Goal: Task Accomplishment & Management: Use online tool/utility

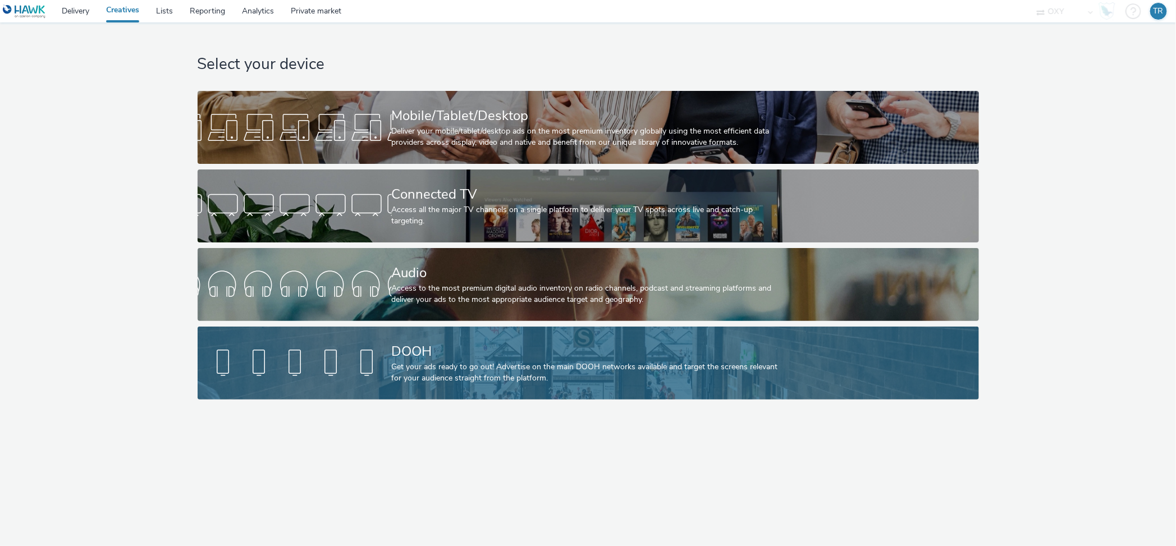
click at [444, 355] on div "DOOH" at bounding box center [586, 352] width 389 height 20
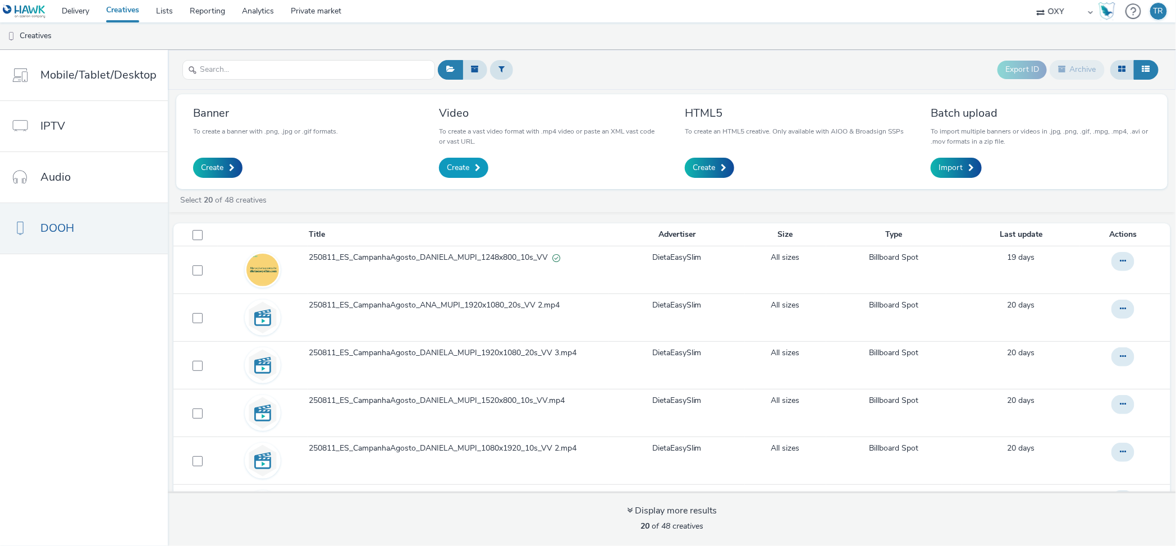
click at [460, 166] on span "Create" at bounding box center [458, 167] width 22 height 11
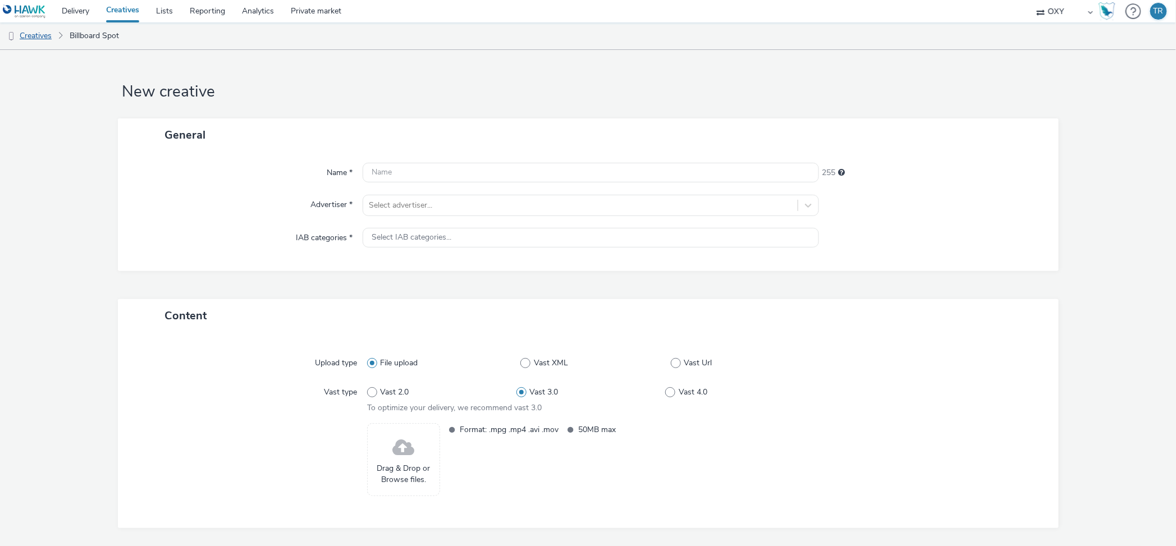
click at [30, 36] on link "Creatives" at bounding box center [28, 35] width 57 height 27
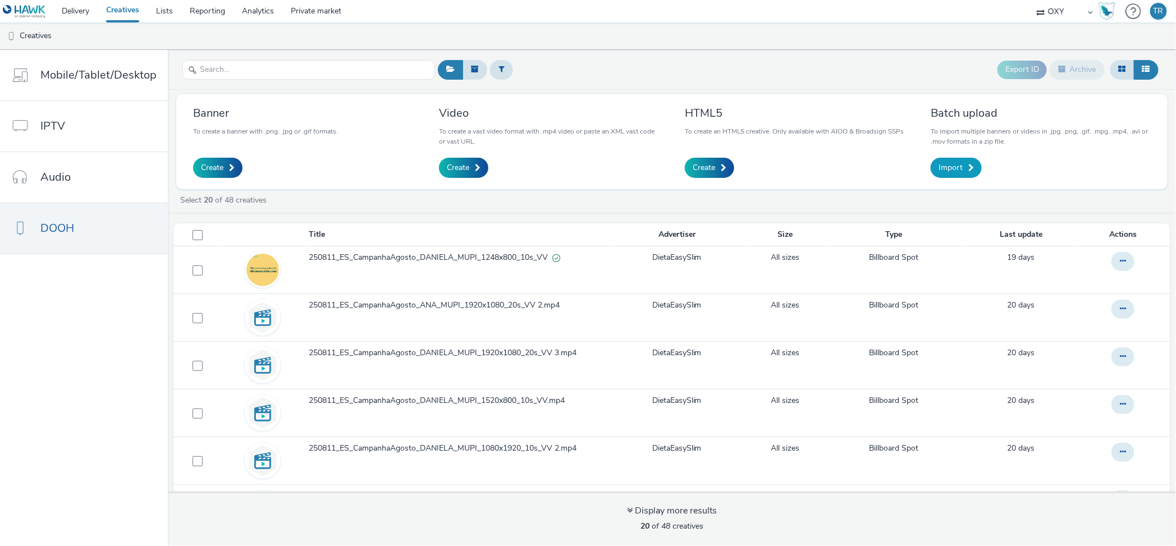
click at [962, 168] on link "Import" at bounding box center [956, 168] width 51 height 20
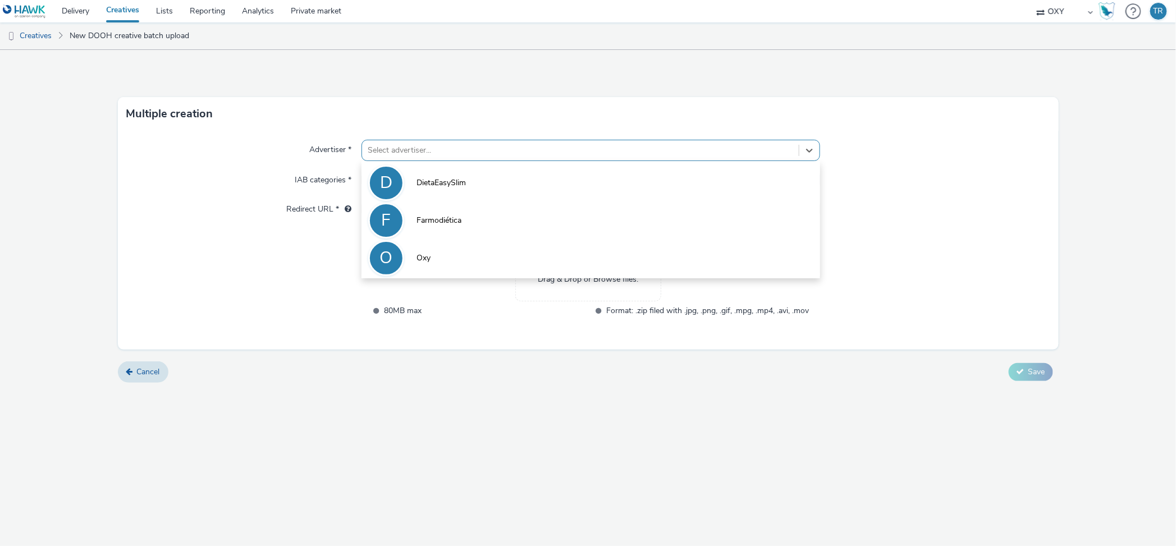
click at [402, 151] on div at bounding box center [581, 150] width 426 height 13
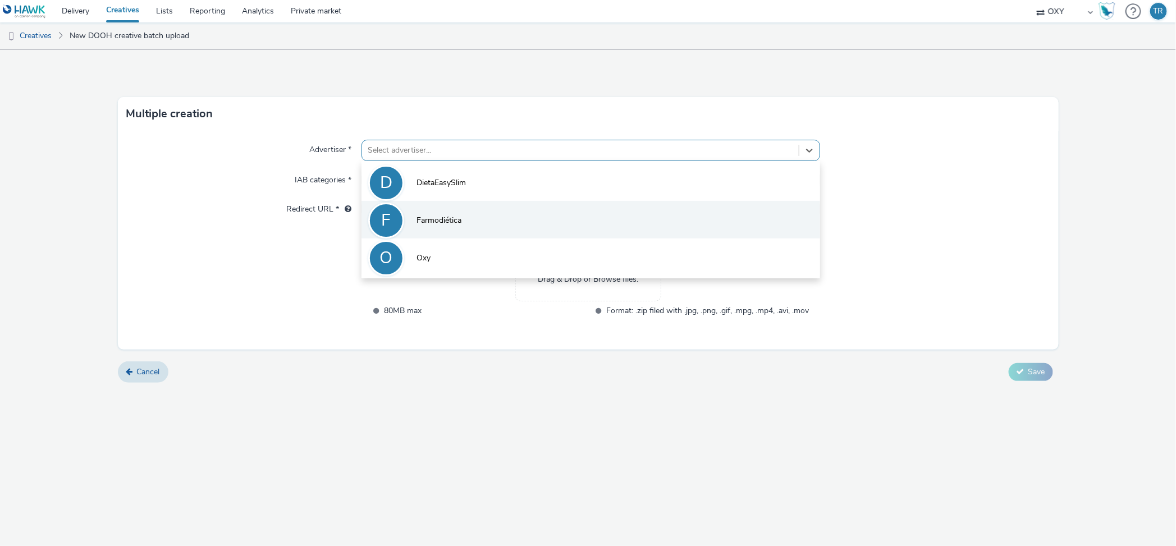
click at [441, 220] on span "Farmodiética" at bounding box center [439, 220] width 45 height 11
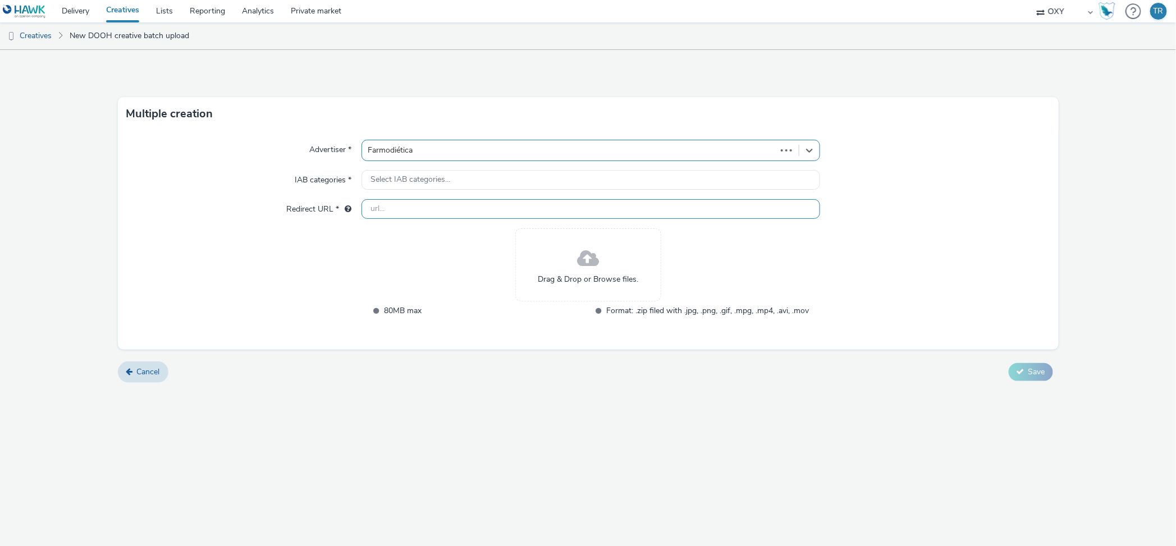
type input "[URL][DOMAIN_NAME]"
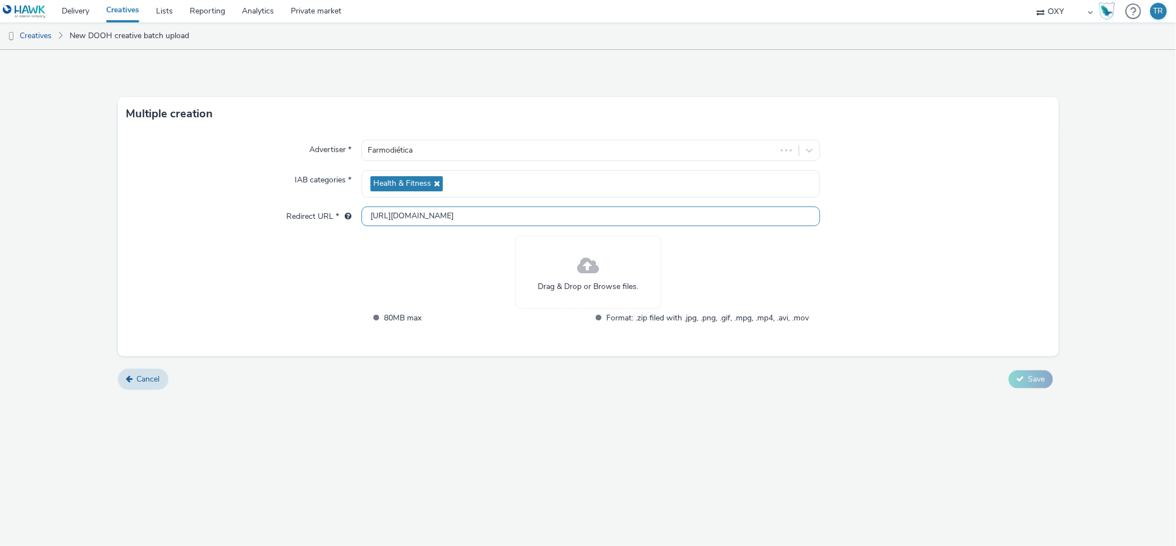
click at [412, 213] on input "[URL][DOMAIN_NAME]" at bounding box center [591, 217] width 459 height 20
click at [467, 216] on input "[URL][DOMAIN_NAME]" at bounding box center [591, 217] width 459 height 20
click at [357, 280] on div "Advertiser * Farmodiética IAB categories * Health & Fitness Redirect URL * [URL…" at bounding box center [588, 244] width 941 height 226
drag, startPoint x: 455, startPoint y: 216, endPoint x: 367, endPoint y: 221, distance: 88.3
click at [367, 221] on input "[URL][DOMAIN_NAME]" at bounding box center [591, 217] width 459 height 20
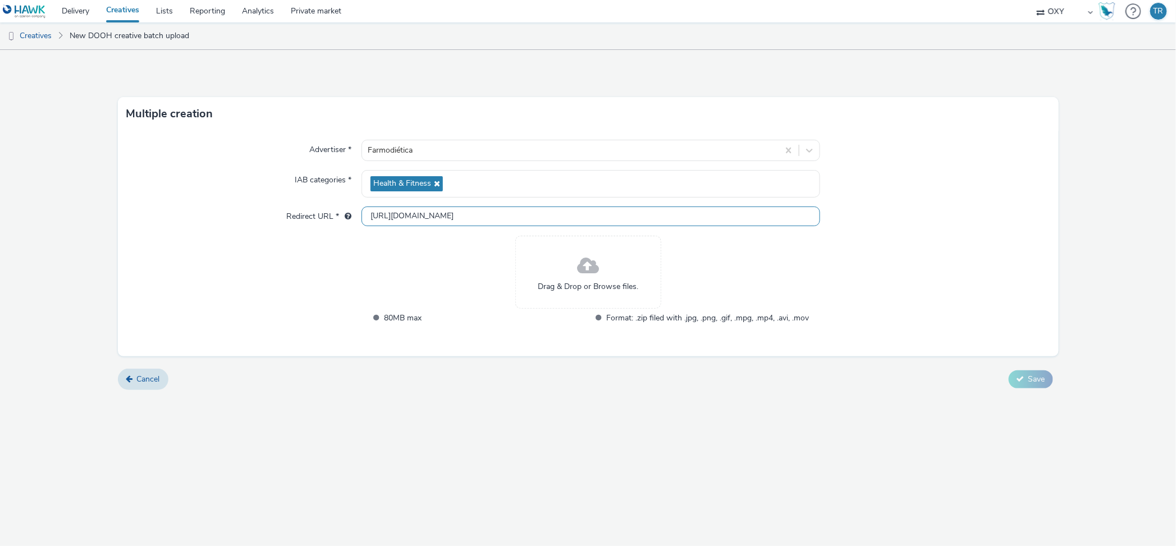
drag, startPoint x: 403, startPoint y: 217, endPoint x: 354, endPoint y: 216, distance: 48.9
click at [354, 216] on div "Redirect URL * [URL][DOMAIN_NAME]" at bounding box center [588, 217] width 923 height 20
drag, startPoint x: 463, startPoint y: 218, endPoint x: 363, endPoint y: 215, distance: 100.0
click at [362, 215] on input "[URL][DOMAIN_NAME]" at bounding box center [591, 217] width 459 height 20
click at [507, 337] on div "Drag & Drop or Browse files. 80MB max Format: .zip filed with .jpg, .png, .gif,…" at bounding box center [588, 287] width 442 height 103
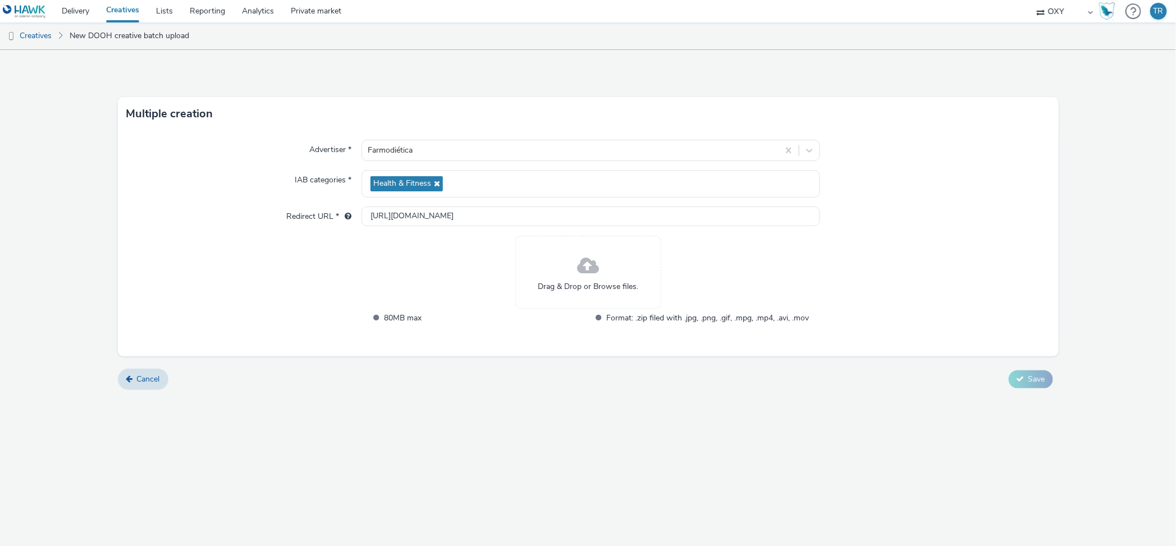
click at [594, 267] on span at bounding box center [588, 267] width 22 height 30
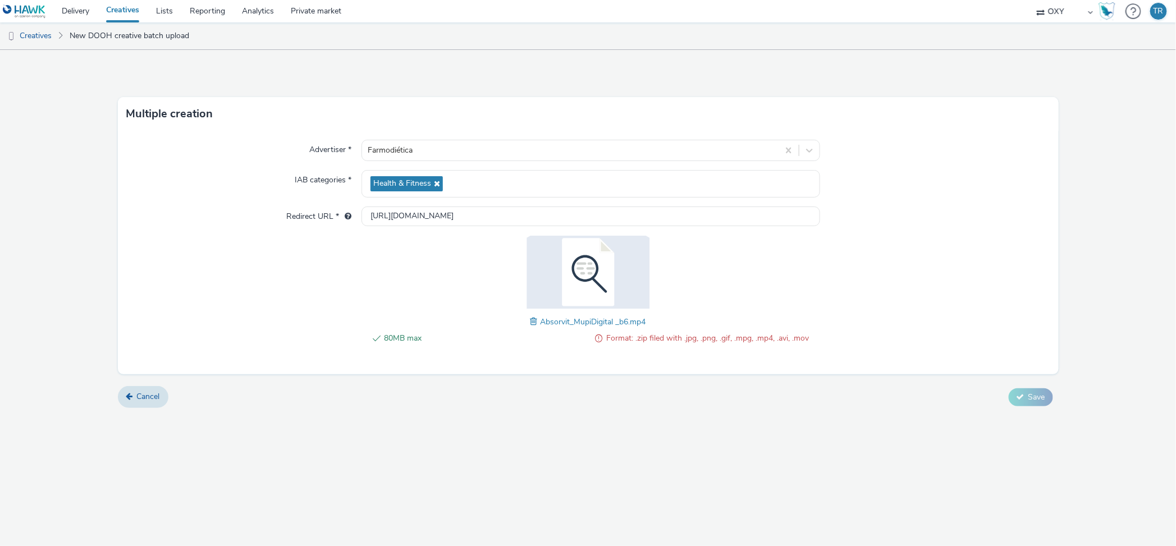
click at [533, 322] on span at bounding box center [536, 322] width 10 height 12
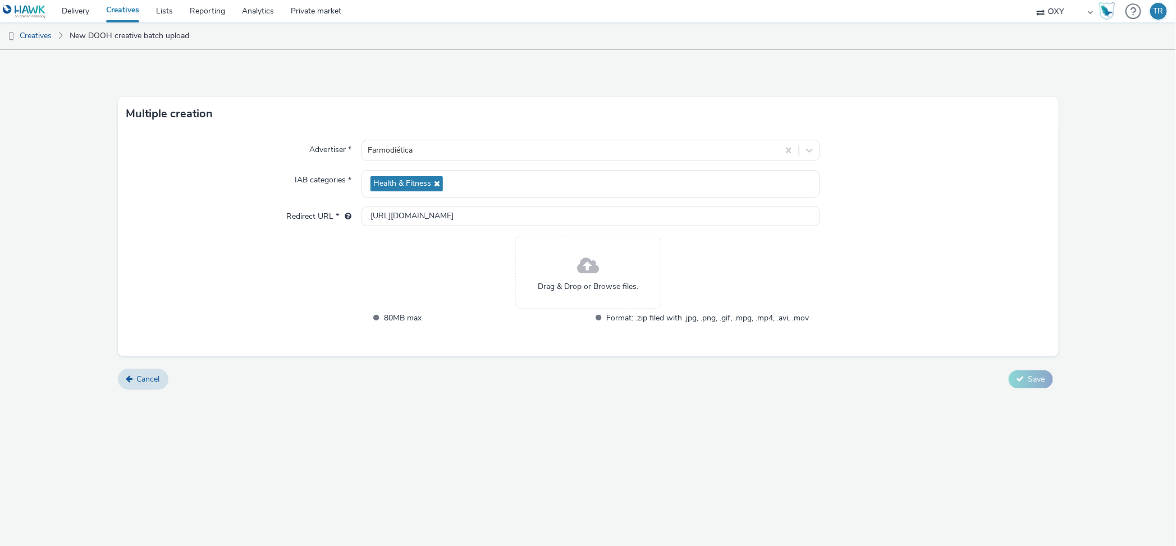
click at [600, 264] on div "Drag & Drop or Browse files." at bounding box center [588, 272] width 146 height 73
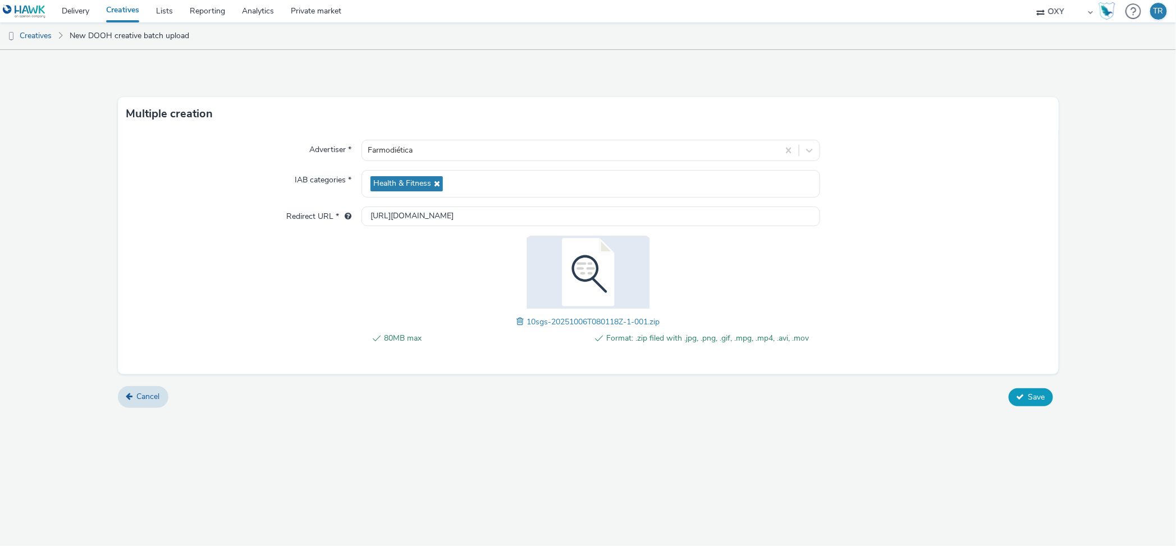
click at [1038, 398] on span "Save" at bounding box center [1037, 397] width 17 height 11
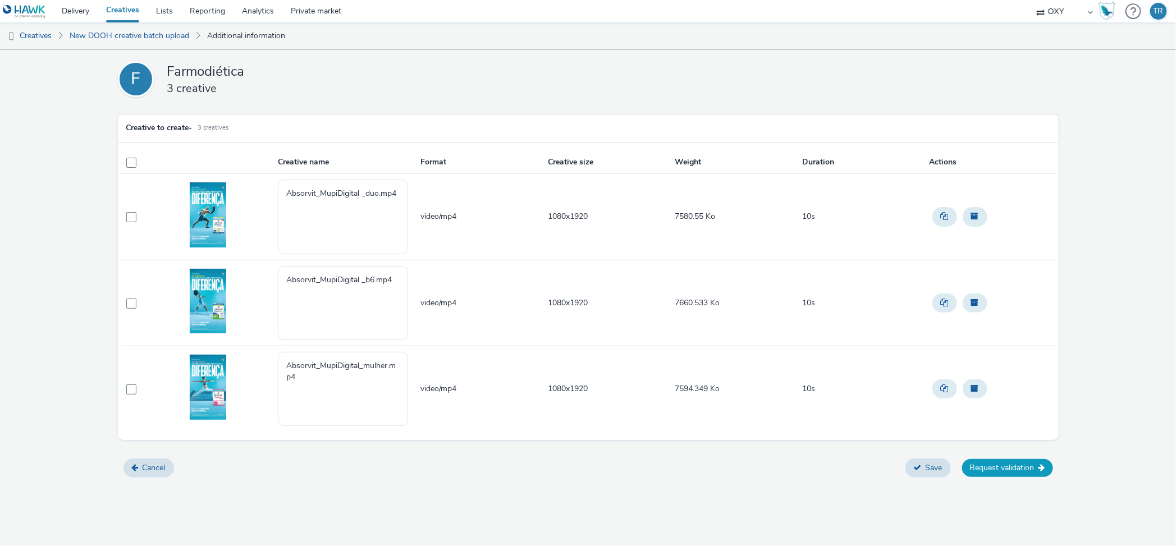
click at [1029, 469] on button "Request validation" at bounding box center [1007, 468] width 91 height 18
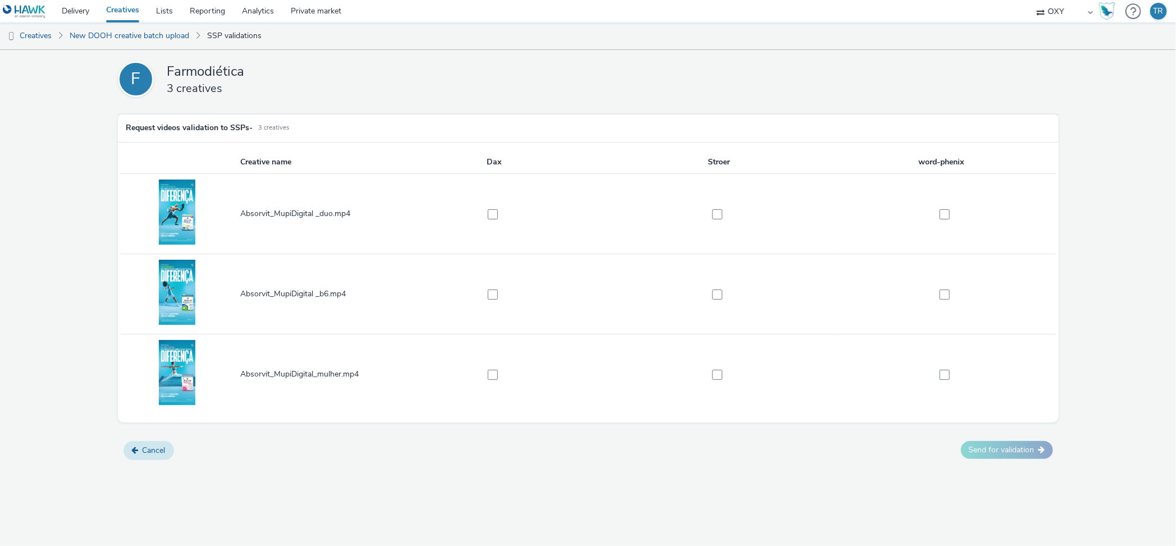
click at [158, 449] on button "Cancel" at bounding box center [149, 450] width 51 height 19
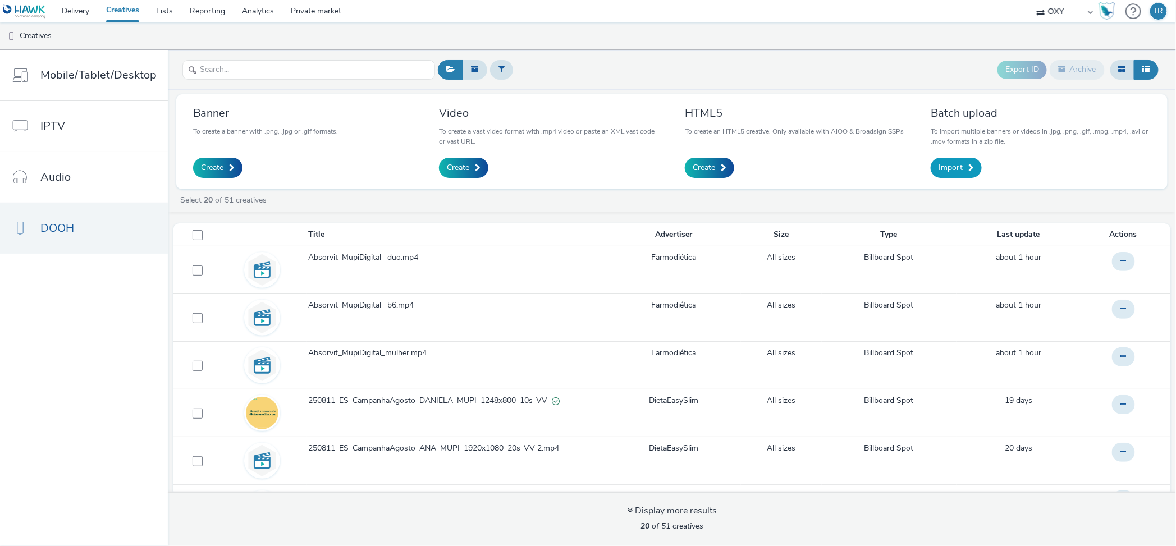
click at [962, 170] on link "Import" at bounding box center [956, 168] width 51 height 20
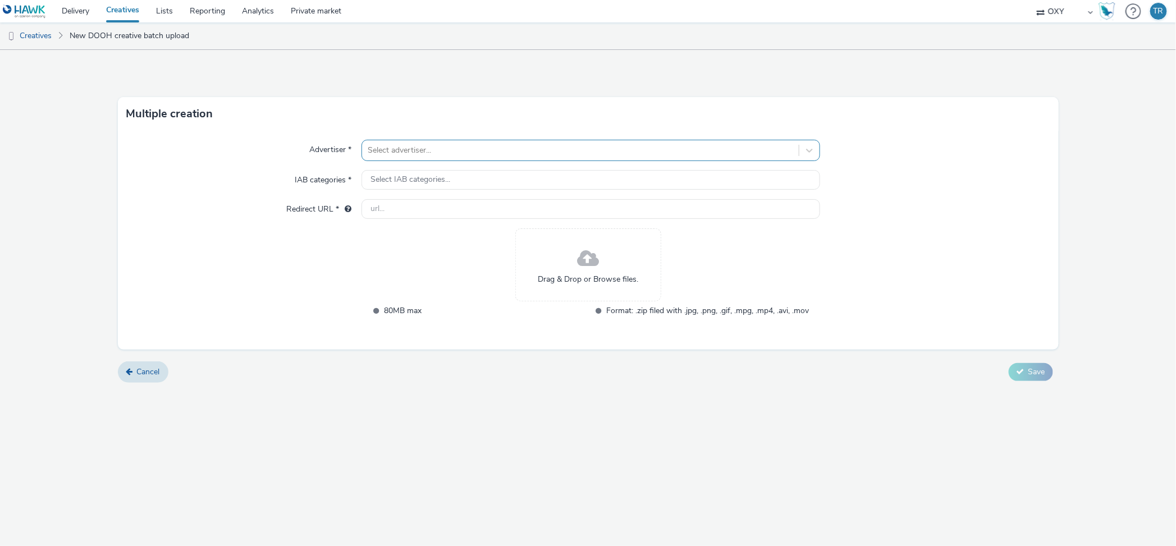
click at [413, 147] on div at bounding box center [581, 150] width 426 height 13
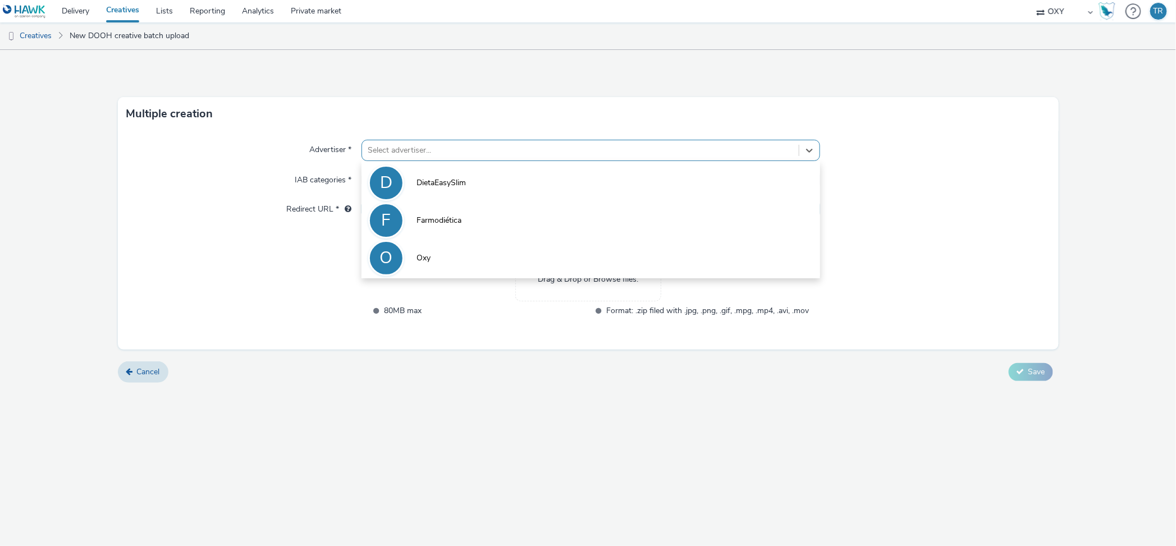
drag, startPoint x: 437, startPoint y: 223, endPoint x: 431, endPoint y: 218, distance: 8.0
click at [437, 222] on span "Farmodiética" at bounding box center [439, 220] width 45 height 11
type input "[URL][DOMAIN_NAME]"
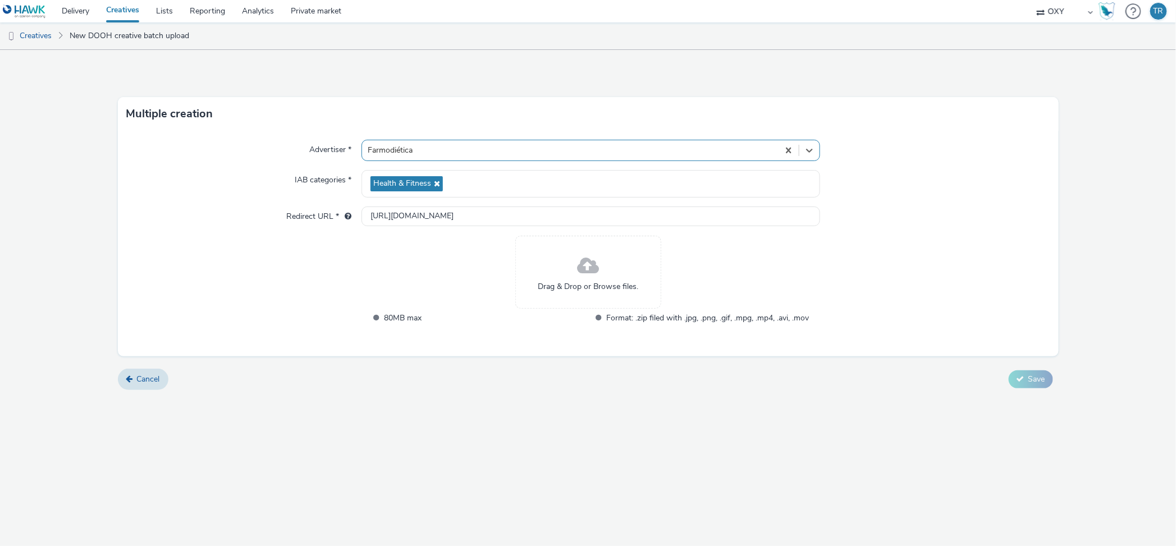
click at [605, 283] on span "Drag & Drop or Browse files." at bounding box center [588, 286] width 101 height 11
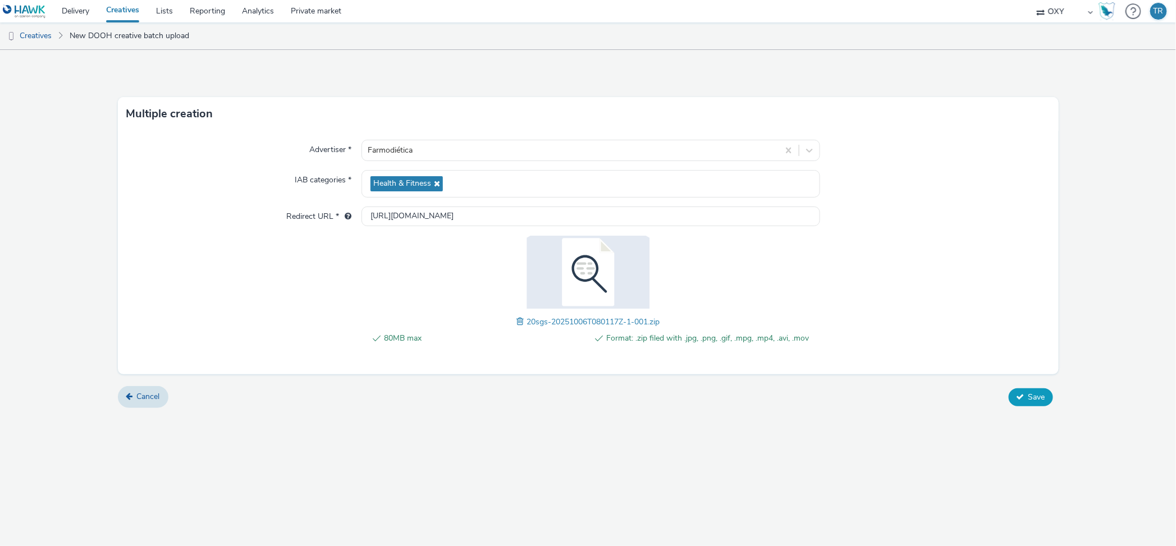
click at [1016, 399] on button "Save" at bounding box center [1031, 398] width 44 height 18
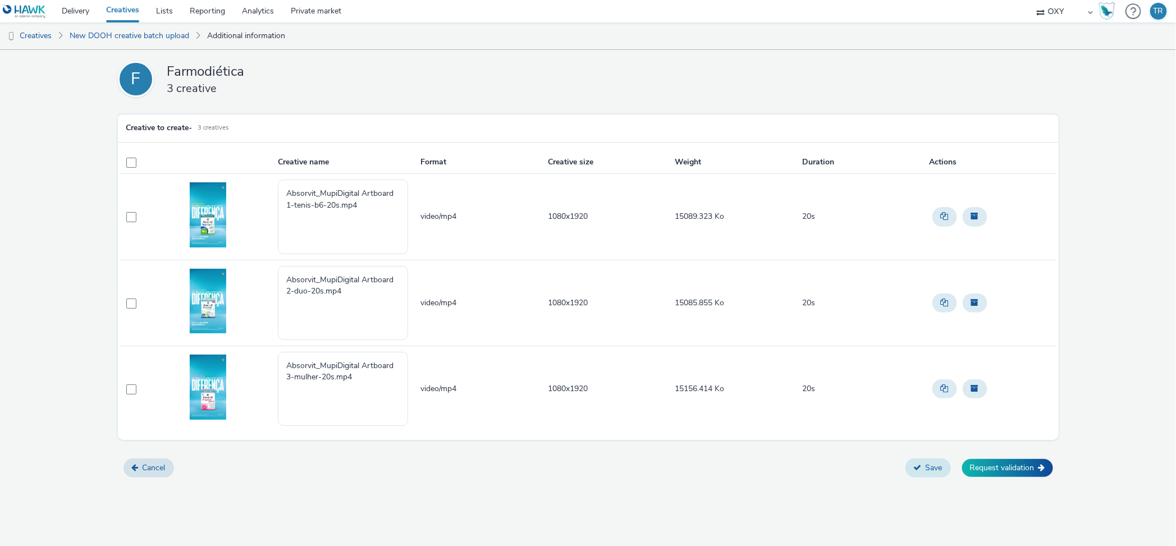
click at [929, 471] on button "Save" at bounding box center [928, 468] width 45 height 19
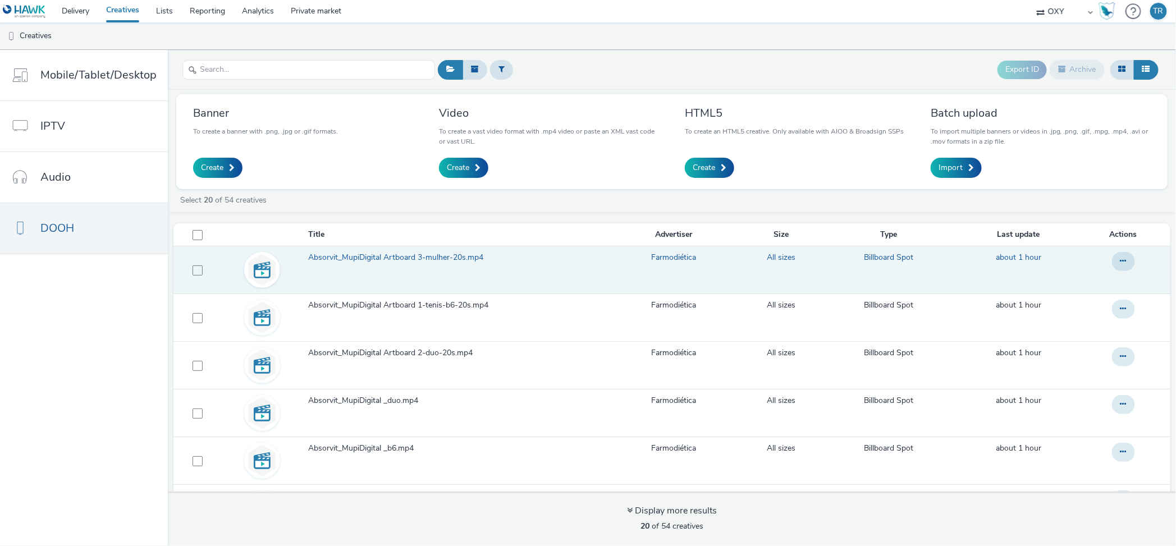
click at [395, 258] on span "Absorvit_MupiDigital Artboard 3-mulher-20s.mp4" at bounding box center [398, 257] width 180 height 11
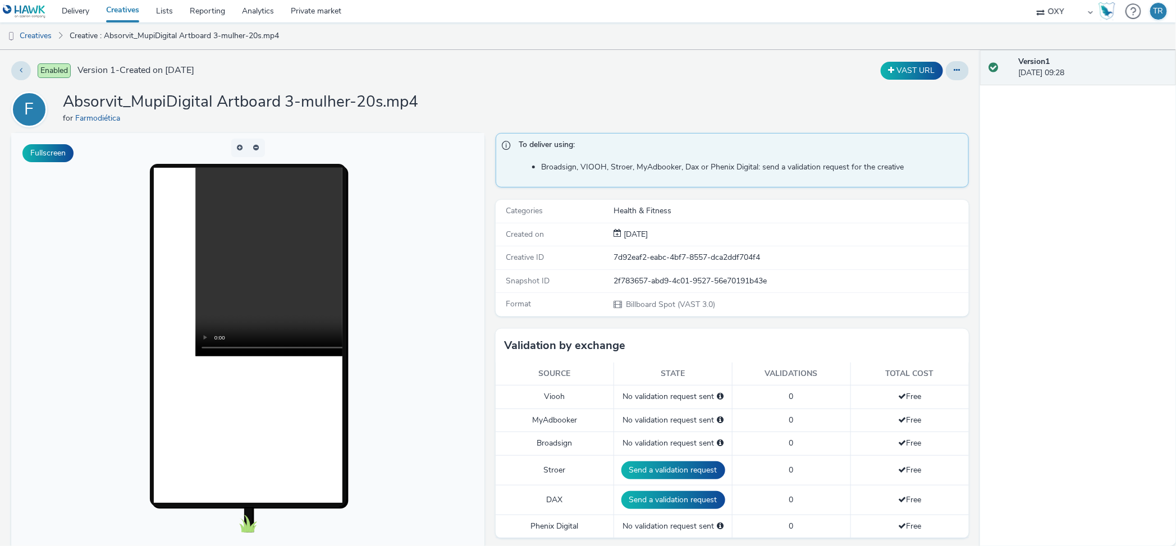
click at [460, 92] on div "F Absorvit_MupiDigital Artboard 3-mulher-20s.mp4 for Farmodiética" at bounding box center [490, 110] width 958 height 36
click at [289, 11] on link "Private market" at bounding box center [315, 11] width 67 height 22
